Goal: Download file/media

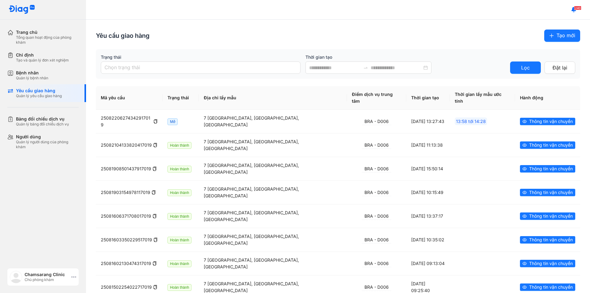
click at [77, 279] on div "Chamsarang Clinic Chủ phòng khám" at bounding box center [42, 276] width 71 height 17
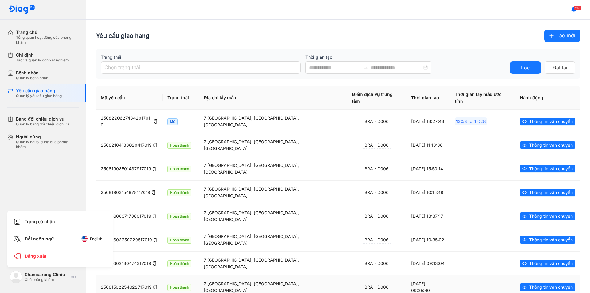
click at [98, 237] on span "English" at bounding box center [96, 239] width 12 height 4
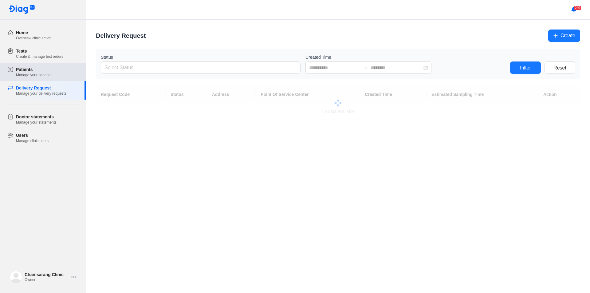
click at [28, 74] on div "Manage your patients" at bounding box center [33, 75] width 35 height 5
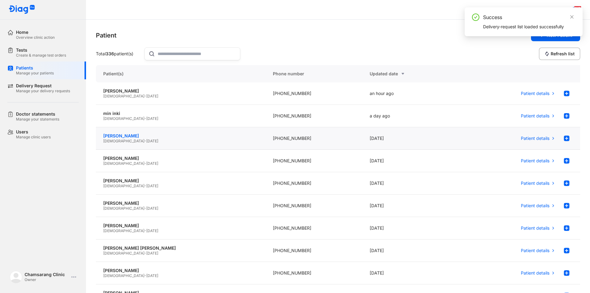
click at [152, 133] on div "choi jun hoo" at bounding box center [180, 136] width 155 height 6
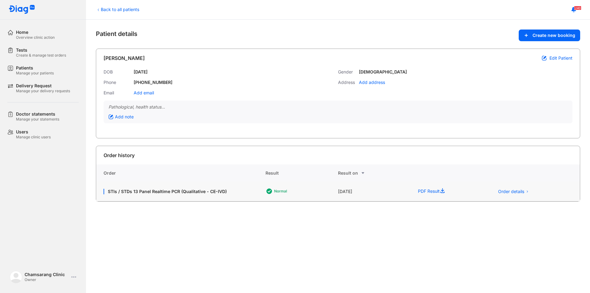
click at [329, 192] on div "Normal" at bounding box center [302, 192] width 73 height 10
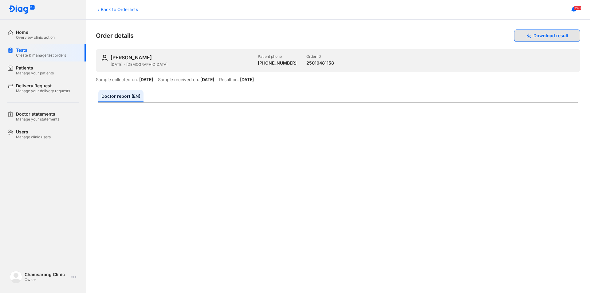
click at [544, 39] on button "Download result" at bounding box center [547, 36] width 66 height 12
